Goal: Transaction & Acquisition: Purchase product/service

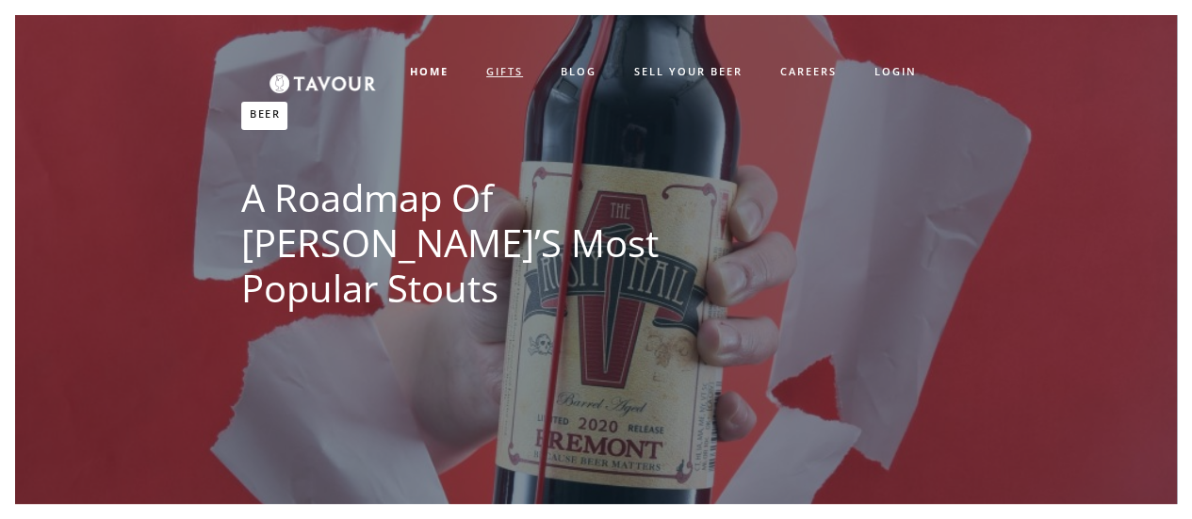
click at [479, 64] on link "GIFTS" at bounding box center [504, 72] width 74 height 31
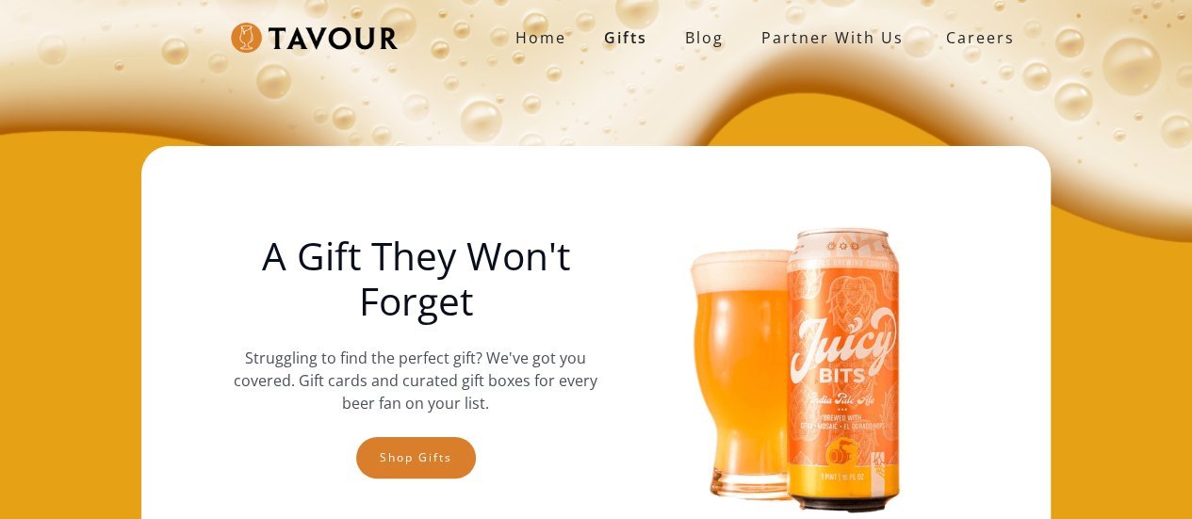
scroll to position [94, 0]
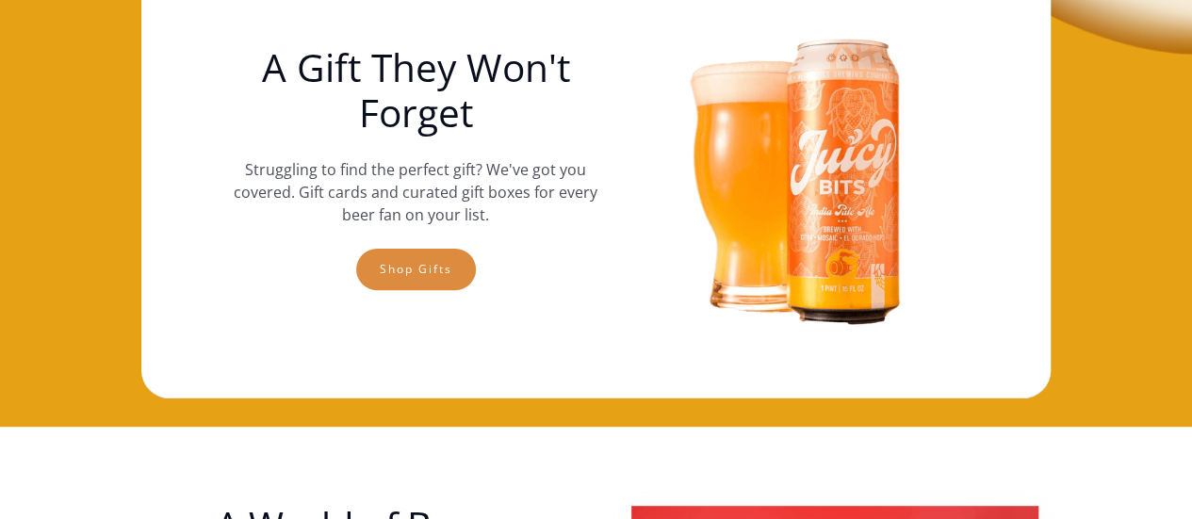
click at [433, 265] on link "Shop gifts" at bounding box center [416, 269] width 120 height 41
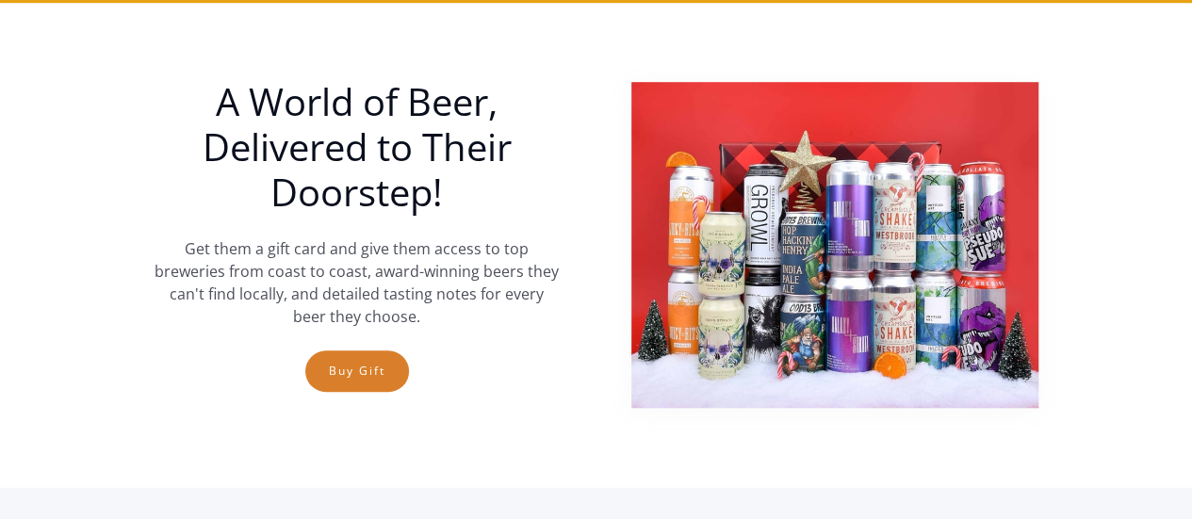
scroll to position [618, 0]
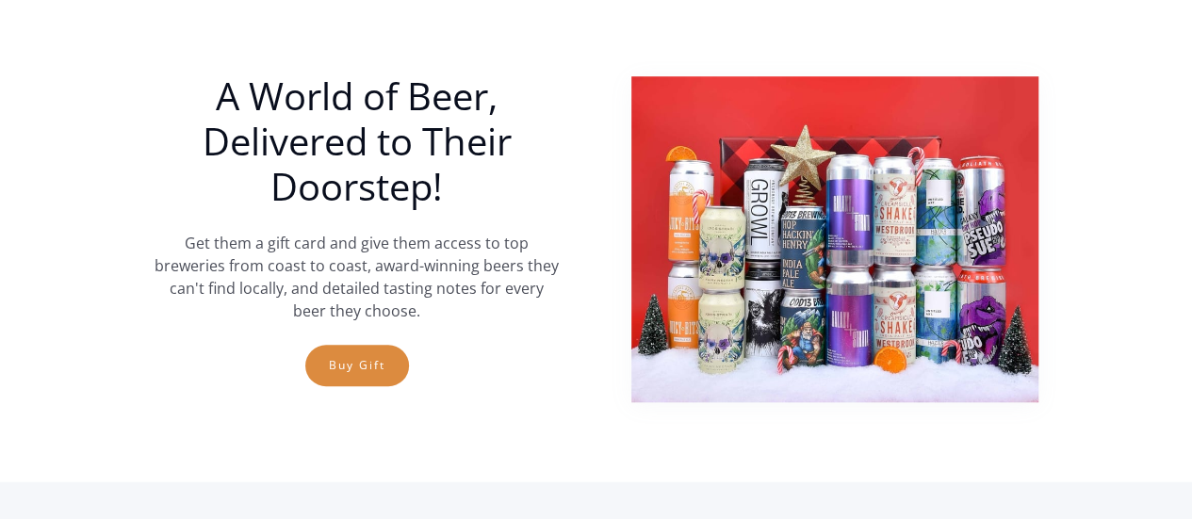
click at [357, 380] on link "Buy Gift" at bounding box center [357, 365] width 104 height 41
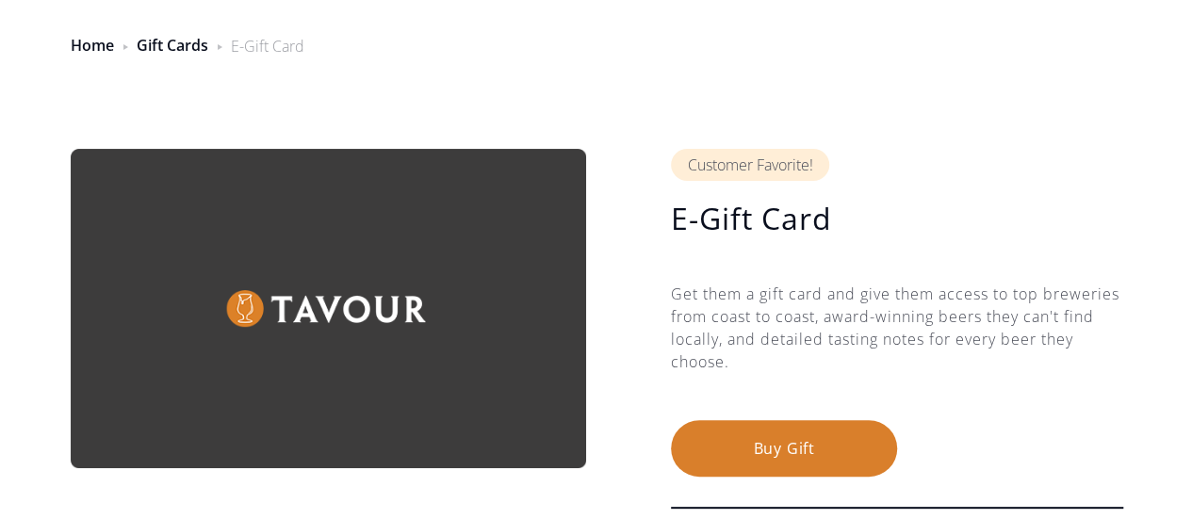
scroll to position [188, 0]
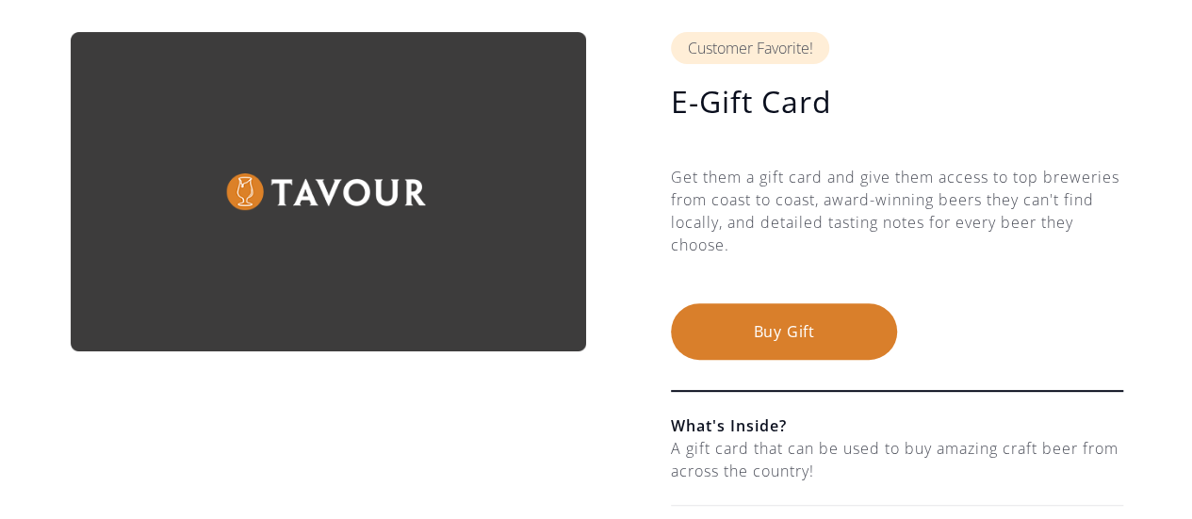
drag, startPoint x: 764, startPoint y: 318, endPoint x: 671, endPoint y: 233, distance: 126.7
click at [671, 233] on div "Get them a gift card and give them access to top breweries from coast to coast,…" at bounding box center [897, 235] width 452 height 138
click at [765, 327] on button "Buy Gift" at bounding box center [784, 331] width 226 height 57
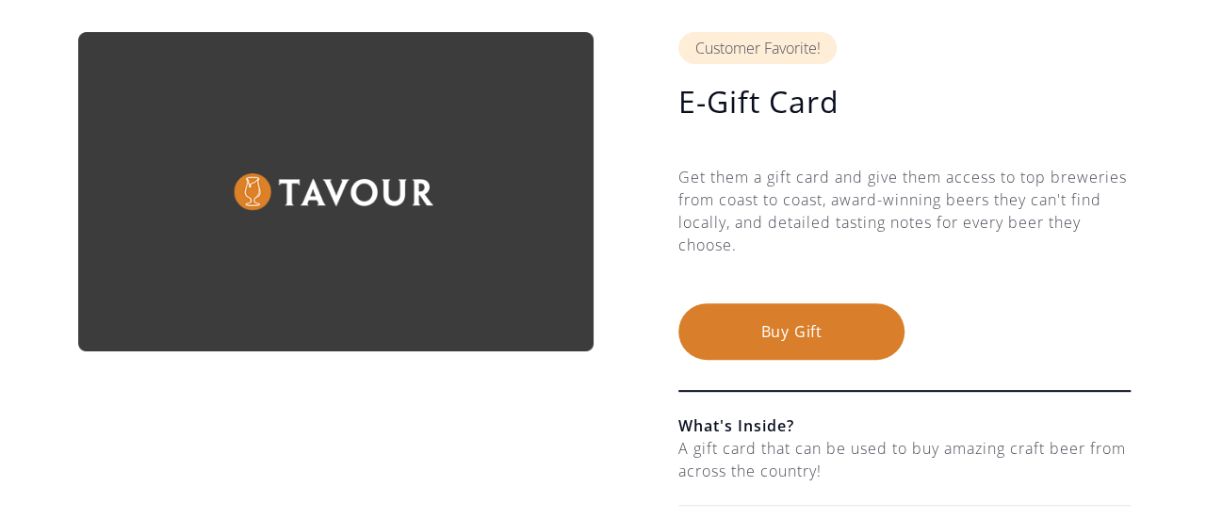
scroll to position [0, 0]
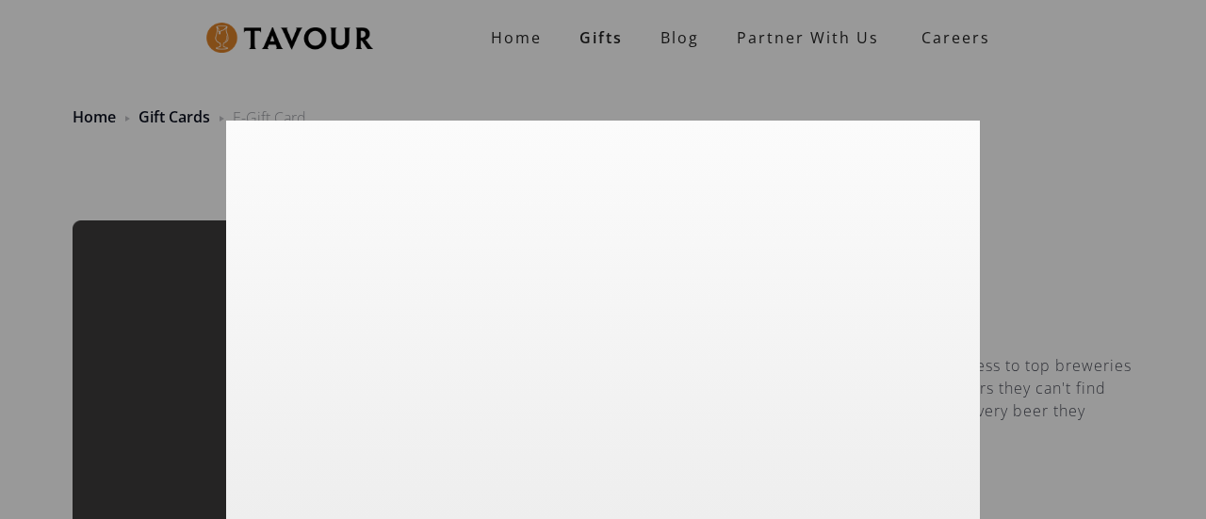
click at [1023, 114] on div at bounding box center [603, 259] width 1206 height 519
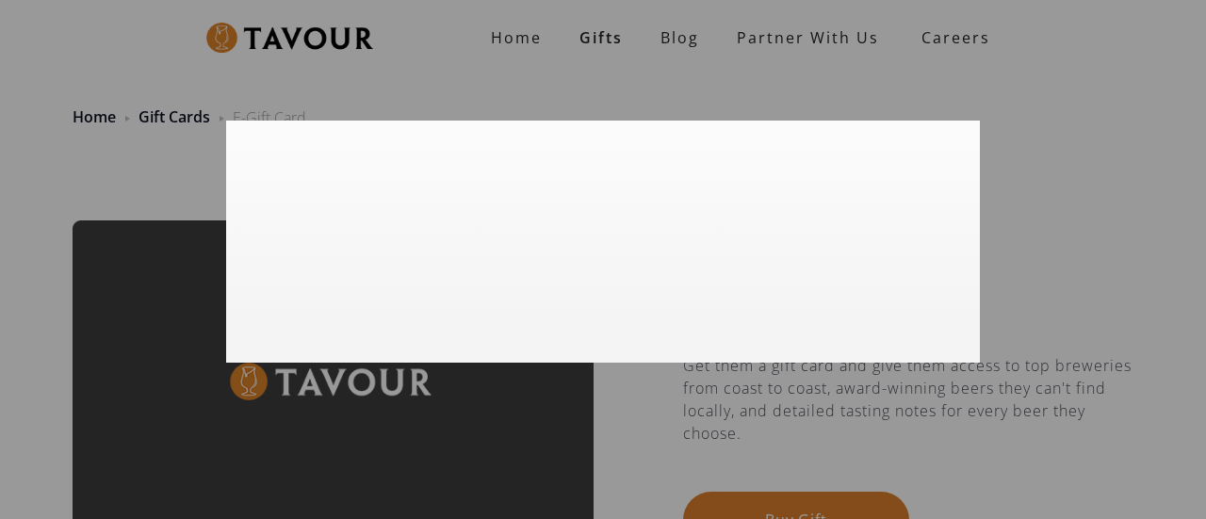
click at [991, 284] on div at bounding box center [603, 259] width 1206 height 519
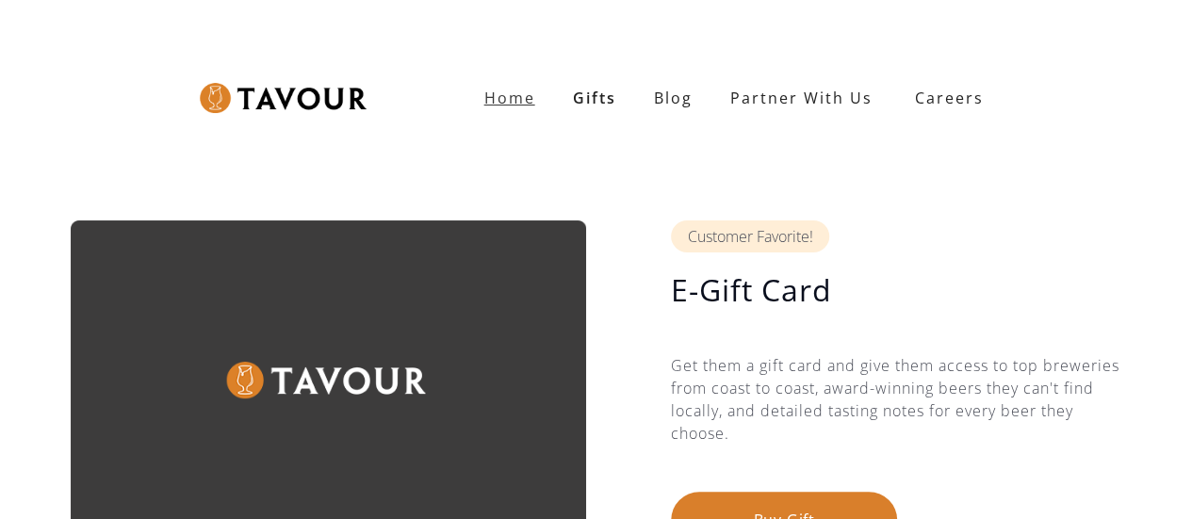
click at [504, 94] on strong "Home" at bounding box center [509, 98] width 51 height 21
